Goal: Task Accomplishment & Management: Complete application form

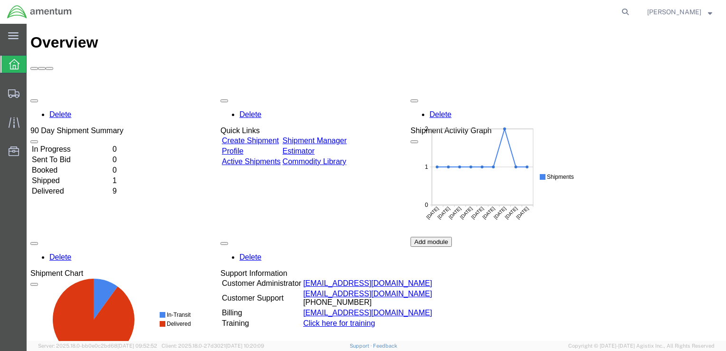
drag, startPoint x: 29, startPoint y: 18, endPoint x: 276, endPoint y: 86, distance: 256.0
click at [276, 136] on link "Create Shipment" at bounding box center [250, 140] width 57 height 8
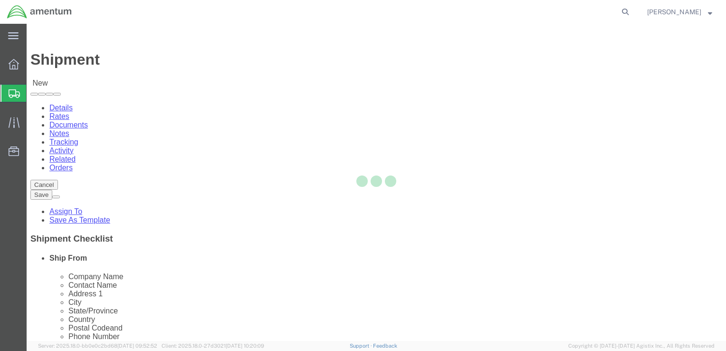
click at [146, 222] on div at bounding box center [376, 182] width 699 height 317
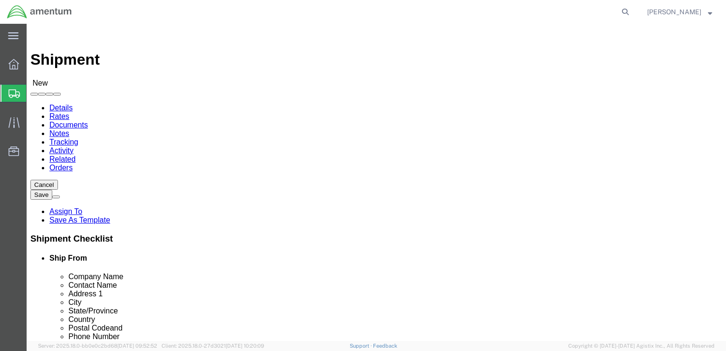
select select
click input "text"
type input "[PERSON_NAME]"
click p "- AMENTUM - ([PERSON_NAME]) HANGAR 3 BLDG 9500 MCAS MIRAMAR, [GEOGRAPHIC_DATA],…"
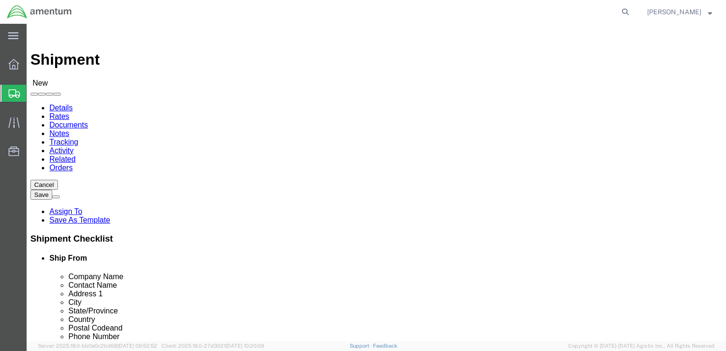
select select
type input "AMENTUM"
type input "[PERSON_NAME]"
type input "HANGAR 3 BLDG 9500 MCAS MIRAMAR"
type input "[GEOGRAPHIC_DATA]"
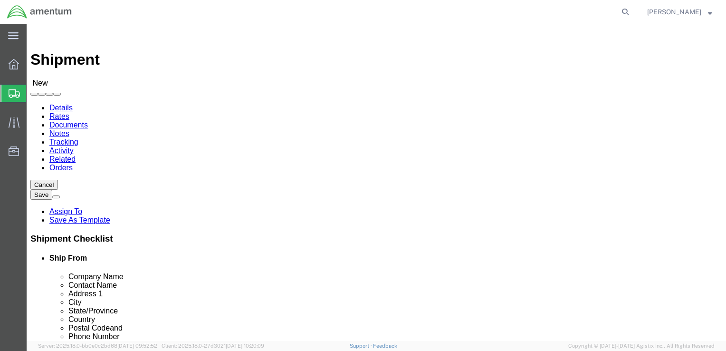
type input "92145"
type input "[GEOGRAPHIC_DATA]"
type input "8583074239"
type input "[EMAIL_ADDRESS][DOMAIN_NAME]"
checkbox input "true"
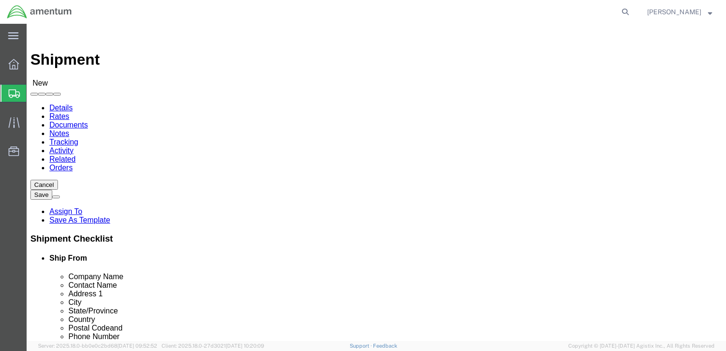
select select "CA"
type input "[PERSON_NAME]"
click input "text"
type input "[PERSON_NAME]"
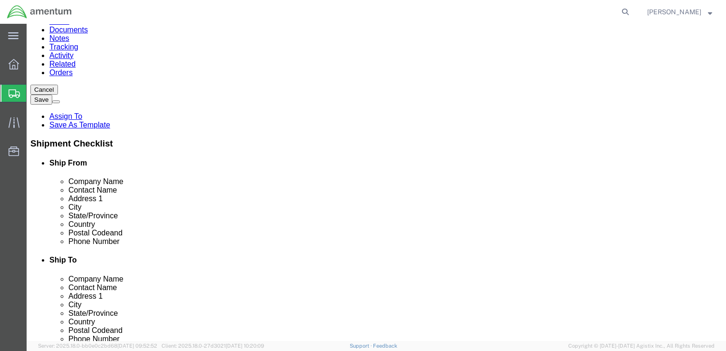
scroll to position [252, 0]
click p "- AMENTUM SERVICES - ([PERSON_NAME] T34 Maintenance) [STREET_ADDRESS][PERSON_NA…"
select select
type input "AMENTUM SERVICES"
type input "[PERSON_NAME] T34 Maintenance"
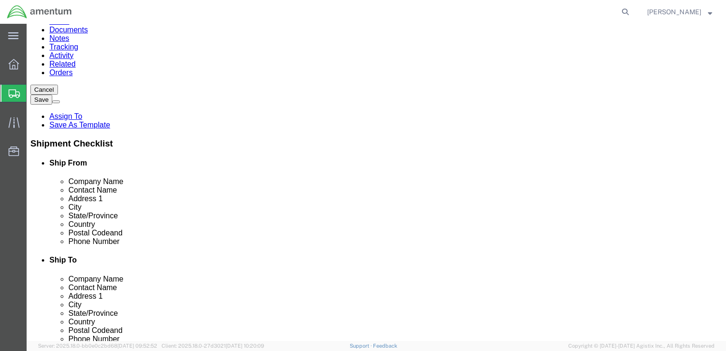
type input "[STREET_ADDRESS][PERSON_NAME]"
type input "HANGER 9"
type input "EL CENTRO"
type input "92243"
type input "[PHONE_NUMBER]"
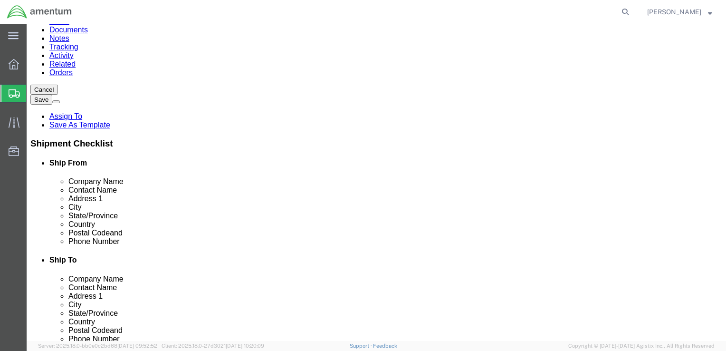
type input "[EMAIL_ADDRESS][DOMAIN_NAME]"
checkbox input "true"
select select "CA"
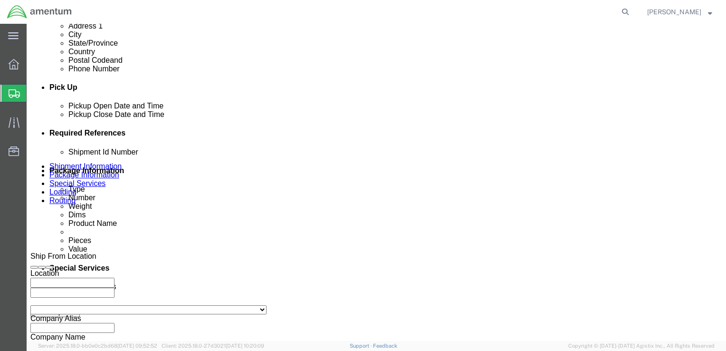
scroll to position [428, 0]
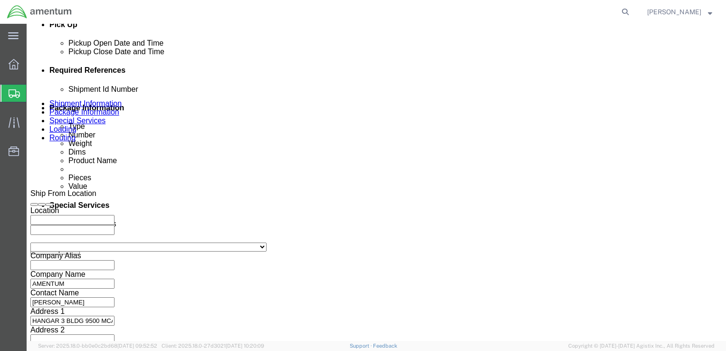
type input "[PERSON_NAME] T34 Maintenance"
click div "Pickup Close Date Pickup Close Time Pickup Close Date and Time [DATE] 10:00 AM"
click div "[DATE] 10:00 AM"
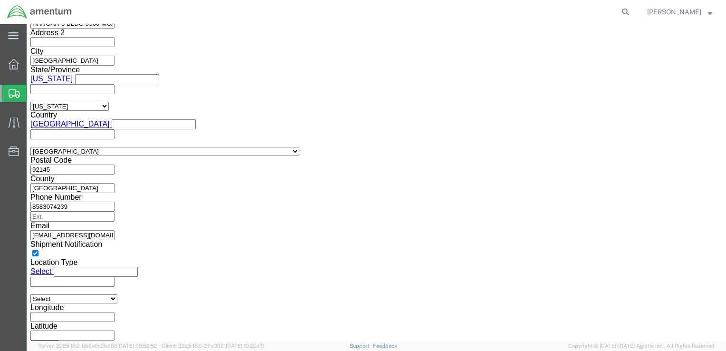
type input "1:00 PM"
click button "Apply"
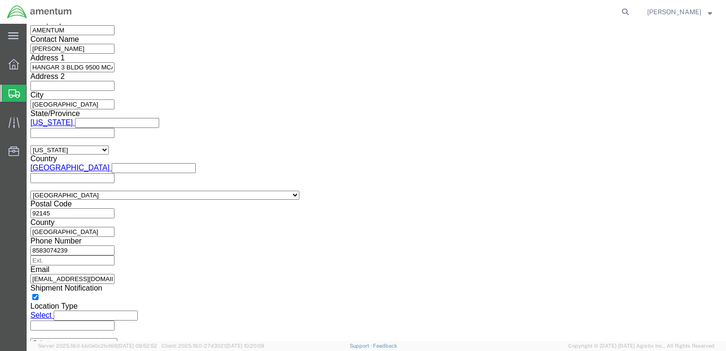
scroll to position [630, 0]
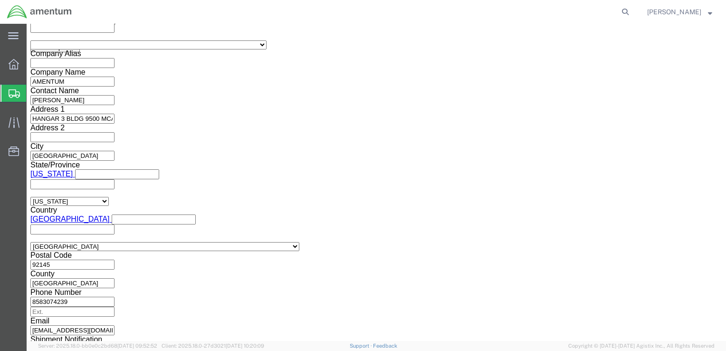
click button "Add reference"
click input "text"
type input "6800"
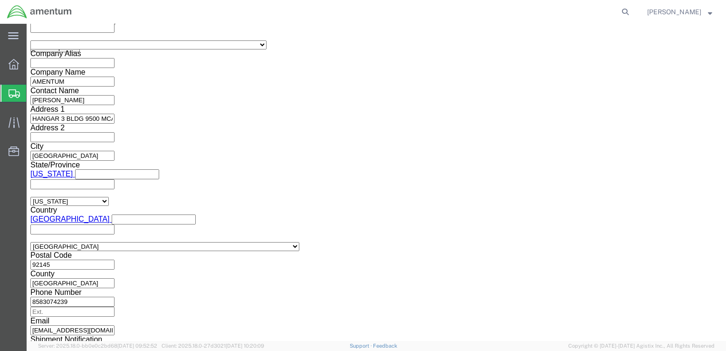
click select "Select Account Type Activity ID Airline Appointment Number ASN Batch Request # …"
select select "DEPT"
click select "Select Account Type Activity ID Airline Appointment Number ASN Batch Request # …"
click input "text"
type input "T44"
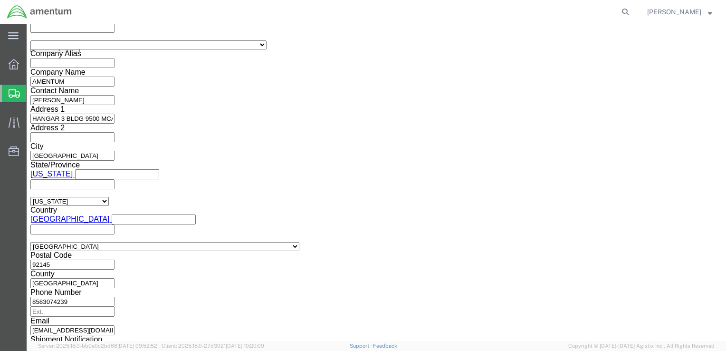
click select "Select Account Type Activity ID Airline Appointment Number ASN Batch Request # …"
select select "PROJNUM"
click select "Select Account Type Activity ID Airline Appointment Number ASN Batch Request # …"
click input "text"
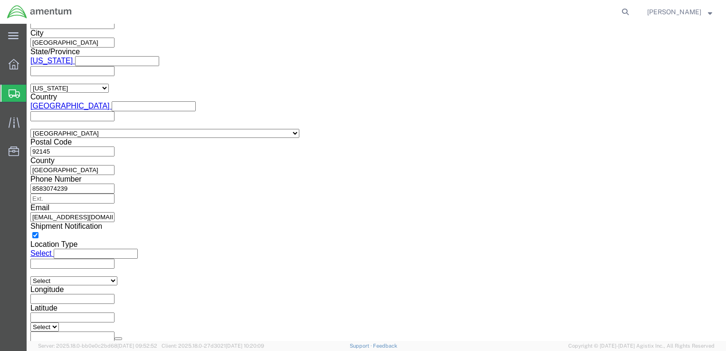
scroll to position [695, 0]
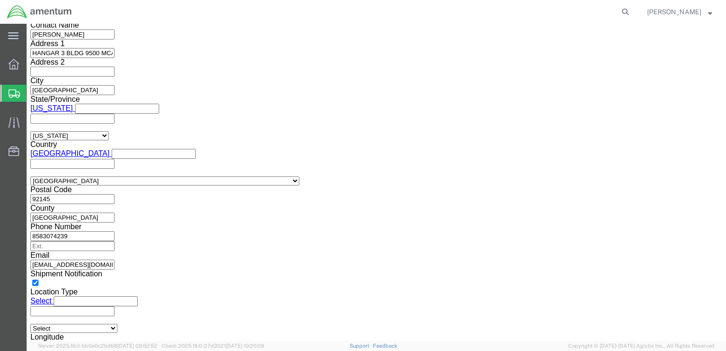
type input "6097.5.028.03.T.FT.0.09M.B00"
click input "text"
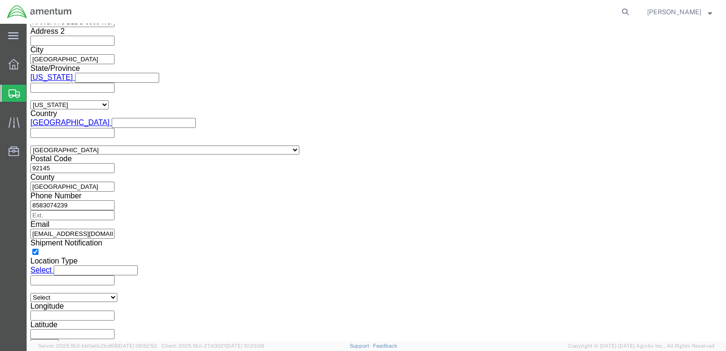
scroll to position [743, 0]
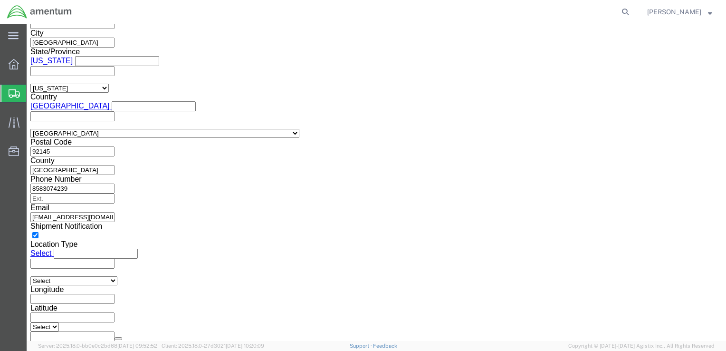
click button "Continue"
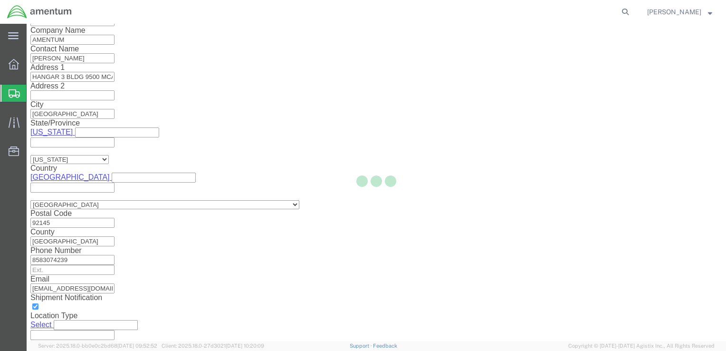
scroll to position [3, 0]
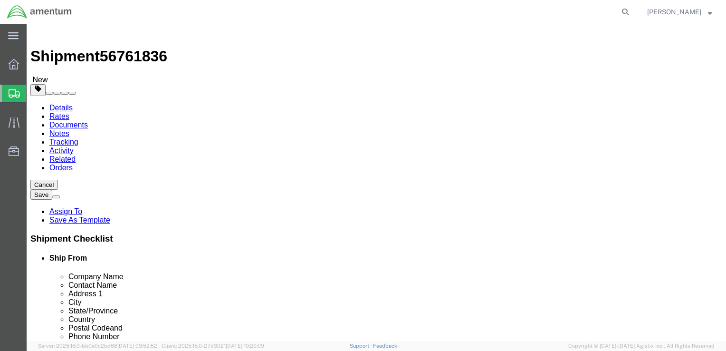
click select "Select BCK Boxes Bale(s) Basket(s) Bolt(s) Bottle(s) Buckets Bulk Bundle(s) Can…"
select select "ENV"
click select "Select BCK Boxes Bale(s) Basket(s) Bolt(s) Bottle(s) Buckets Bulk Bundle(s) Can…"
type input "9.50"
type input "12.50"
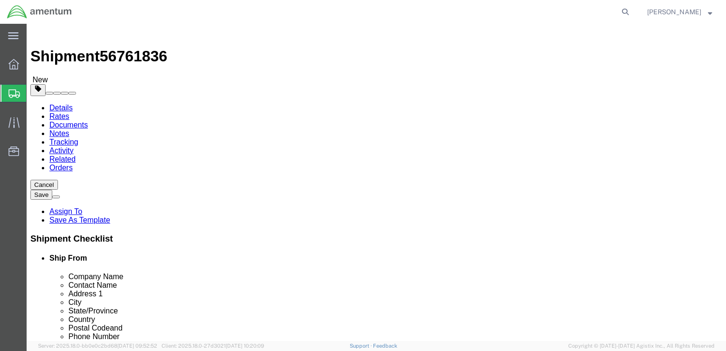
type input "0.25"
type input "1"
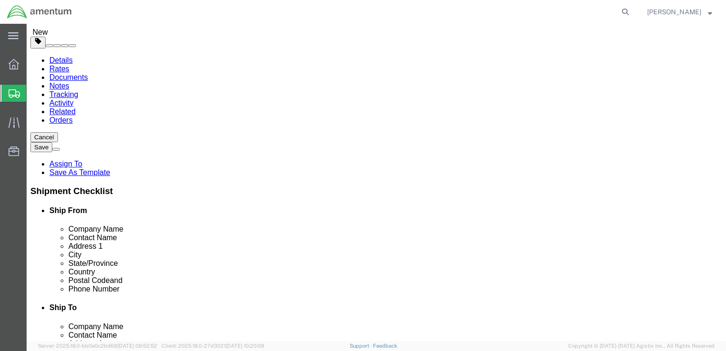
click link "Add Content"
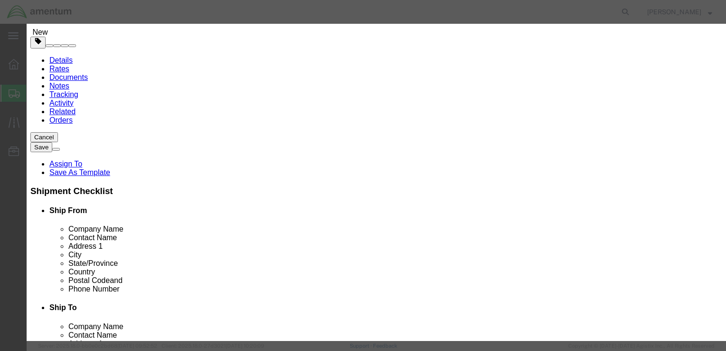
click input "text"
type input "AIRCRAFT PARTS"
click input "0"
type input "1"
click input "text"
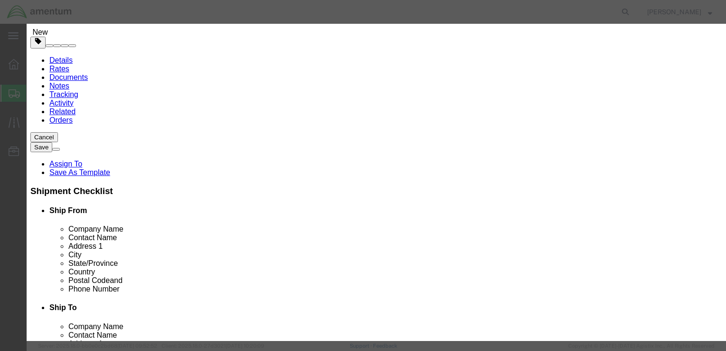
type input "100.00"
click button "Save & Close"
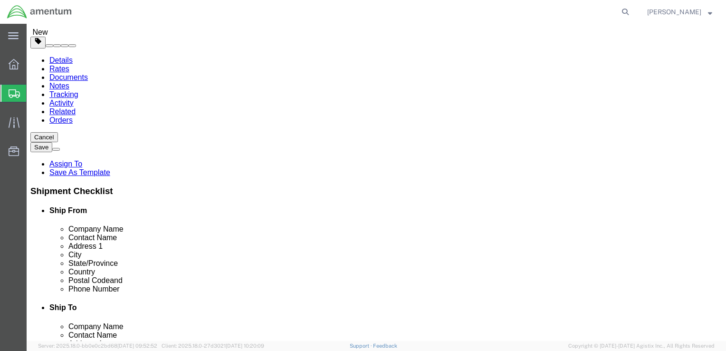
click button "Rate Shipment"
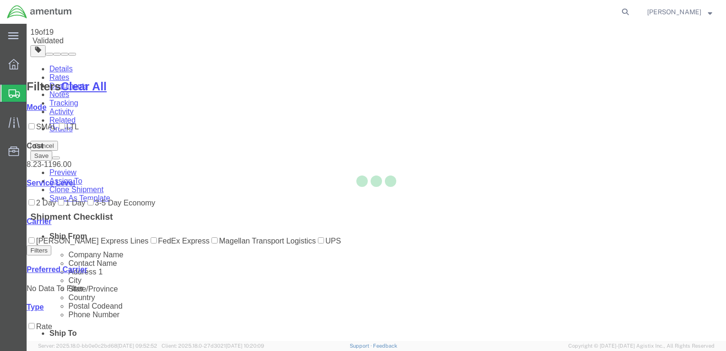
scroll to position [0, 0]
